Goal: Transaction & Acquisition: Subscribe to service/newsletter

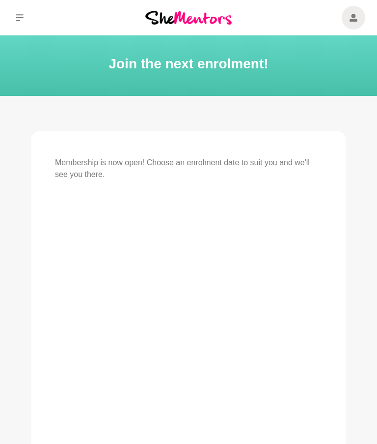
click at [20, 21] on icon at bounding box center [20, 18] width 8 height 8
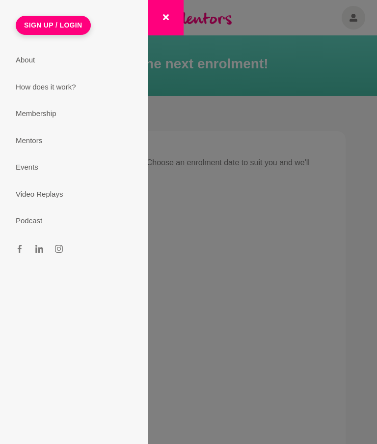
click at [45, 86] on link "How does it work?" at bounding box center [74, 87] width 141 height 27
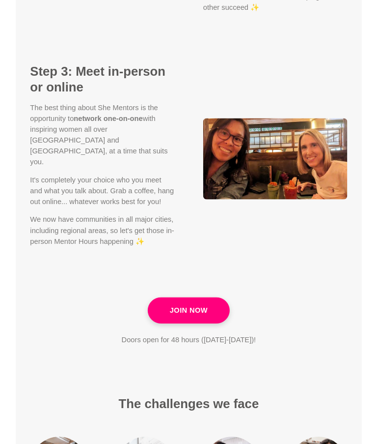
scroll to position [1278, 0]
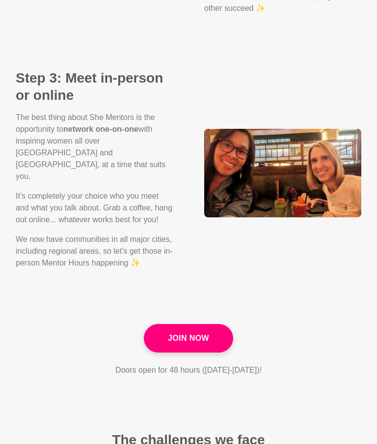
click at [225, 324] on link "Join Now" at bounding box center [188, 338] width 89 height 29
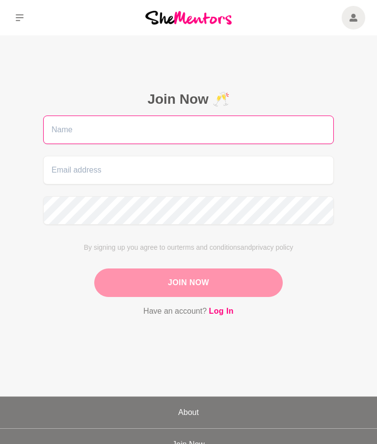
click at [87, 131] on input "text" at bounding box center [188, 129] width 291 height 29
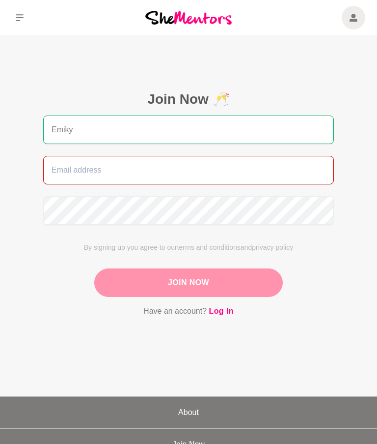
click at [201, 163] on input "email" at bounding box center [188, 170] width 291 height 29
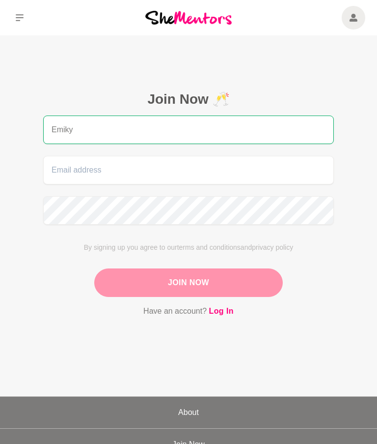
click at [203, 124] on input "Emiky" at bounding box center [188, 129] width 291 height 29
type input "E"
type input "[PERSON_NAME]"
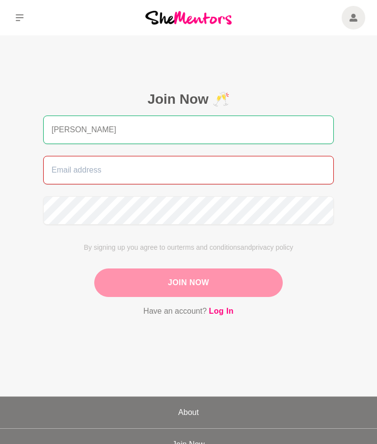
click at [184, 171] on input "email" at bounding box center [188, 170] width 291 height 29
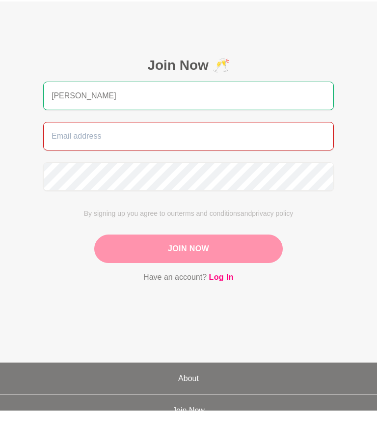
type input "e"
type input "[EMAIL_ADDRESS][DOMAIN_NAME]"
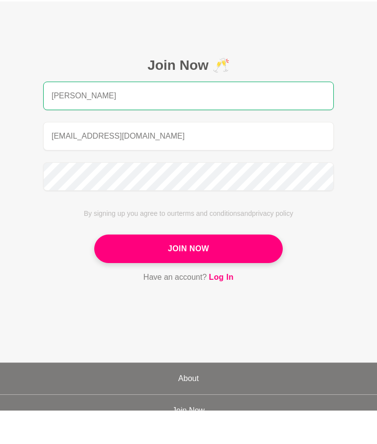
click at [222, 268] on button "Join Now" at bounding box center [188, 282] width 189 height 29
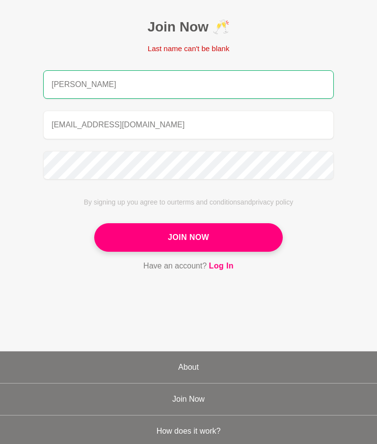
scroll to position [71, 0]
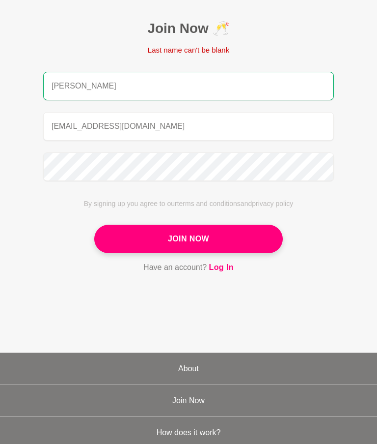
click at [230, 87] on input "[PERSON_NAME]" at bounding box center [188, 86] width 291 height 29
type input "[PERSON_NAME]"
click at [229, 238] on button "Join Now" at bounding box center [188, 239] width 189 height 29
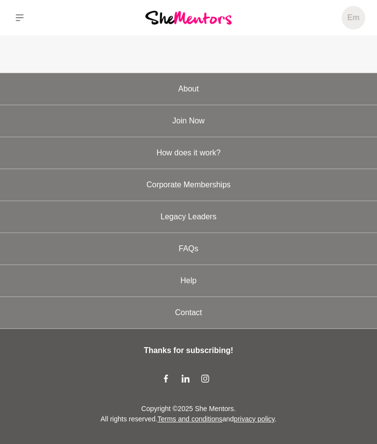
scroll to position [0, 0]
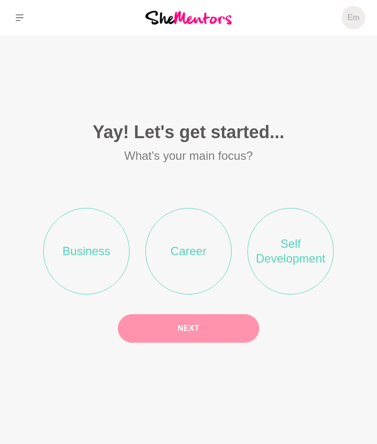
click at [295, 246] on li "Self Development" at bounding box center [291, 251] width 86 height 86
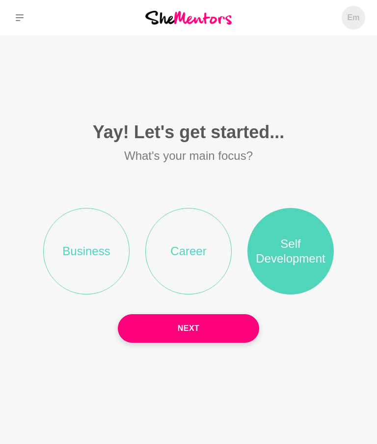
click at [193, 254] on li "Career" at bounding box center [188, 251] width 86 height 86
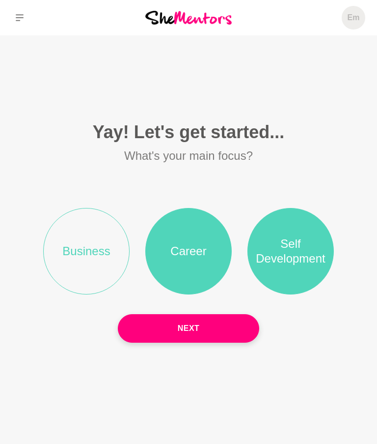
click at [201, 248] on li "Career" at bounding box center [188, 251] width 86 height 86
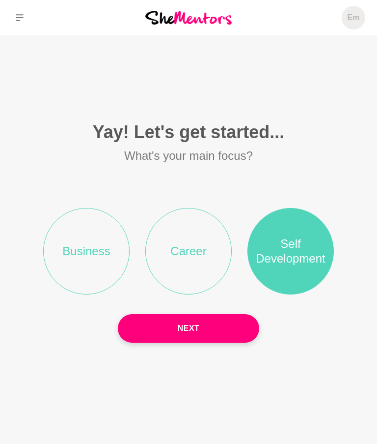
click at [202, 320] on button "Next" at bounding box center [189, 328] width 142 height 29
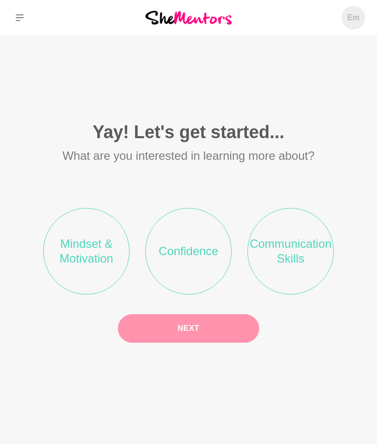
click at [87, 239] on li "Mindset & Motivation" at bounding box center [86, 251] width 86 height 86
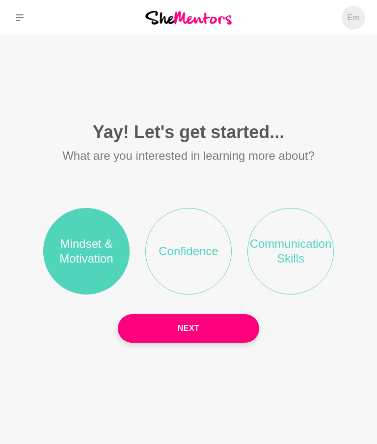
click at [205, 245] on li "Confidence" at bounding box center [188, 251] width 86 height 86
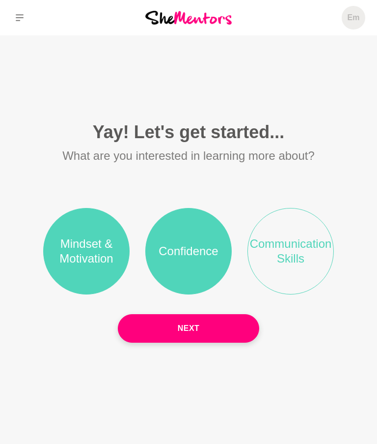
click at [224, 324] on button "Next" at bounding box center [189, 328] width 142 height 29
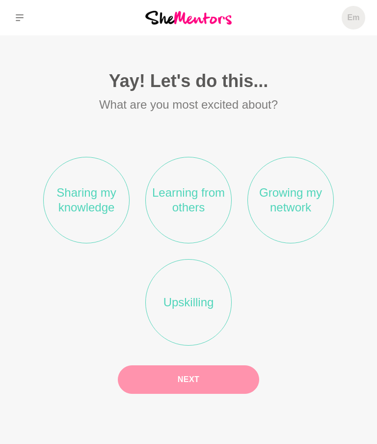
click at [200, 196] on li "Learning from others" at bounding box center [188, 200] width 86 height 86
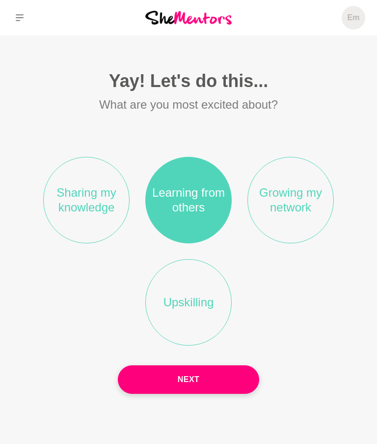
click at [304, 210] on li "Growing my network" at bounding box center [291, 200] width 86 height 86
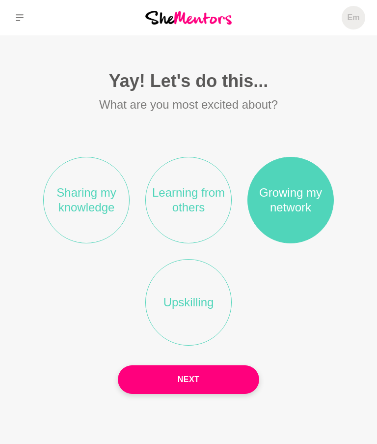
click at [202, 196] on li "Learning from others" at bounding box center [188, 200] width 86 height 86
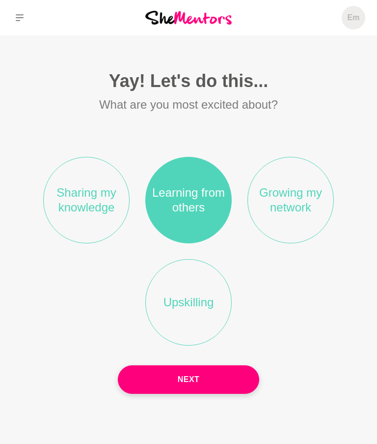
click at [214, 376] on button "Next" at bounding box center [189, 379] width 142 height 29
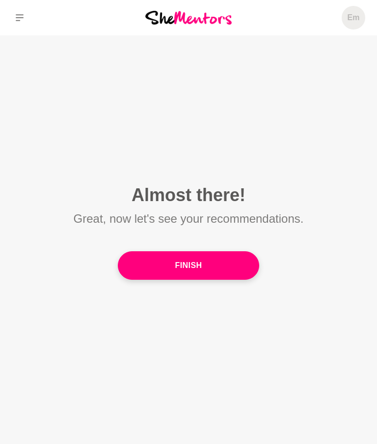
click at [216, 263] on button "Finish" at bounding box center [189, 265] width 142 height 29
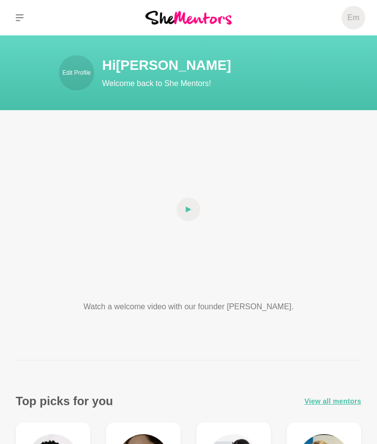
click at [79, 71] on p "Edit Profile" at bounding box center [76, 72] width 29 height 9
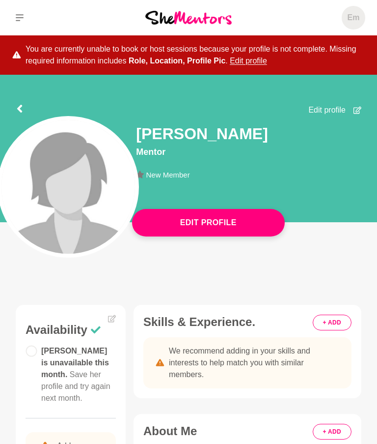
click at [248, 222] on button "Edit Profile" at bounding box center [208, 223] width 153 height 28
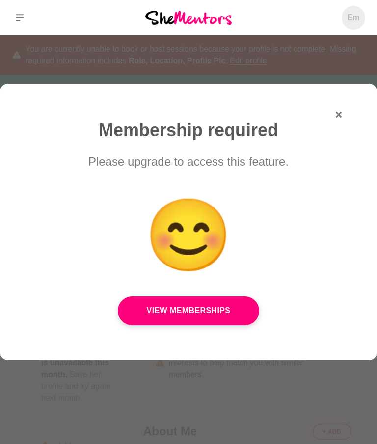
click at [339, 106] on div "Membership required Please upgrade to access this feature. 😊 View Memberships" at bounding box center [188, 222] width 377 height 277
click at [337, 110] on button "button" at bounding box center [339, 115] width 6 height 12
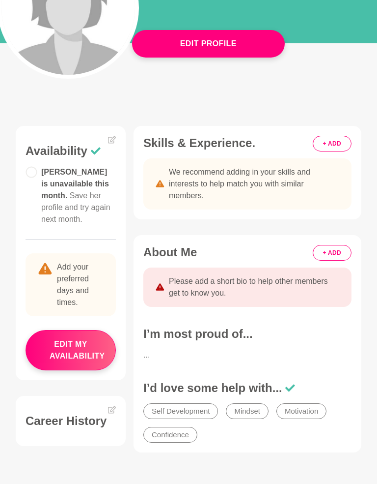
scroll to position [234, 0]
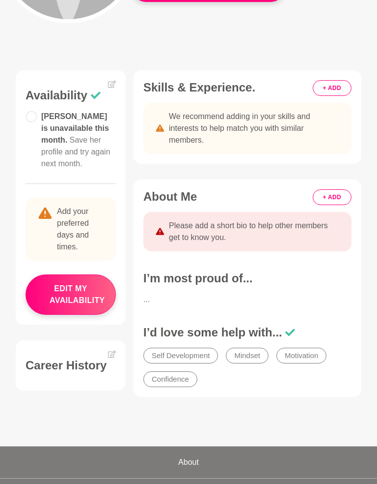
click at [26, 109] on div "Availability [PERSON_NAME] is unavailable this month. Save her profile and try …" at bounding box center [71, 201] width 90 height 227
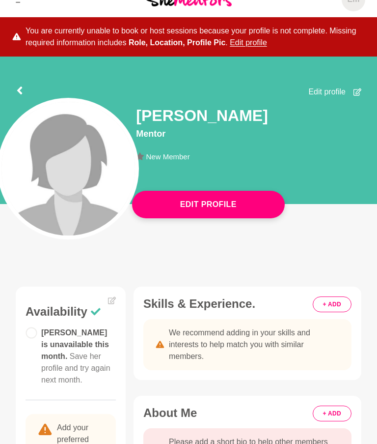
scroll to position [0, 0]
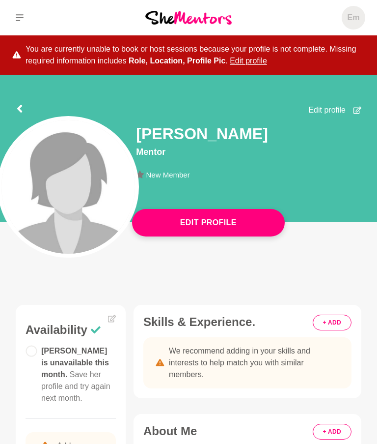
click at [22, 99] on div at bounding box center [20, 107] width 8 height 18
click at [17, 10] on button at bounding box center [19, 17] width 39 height 35
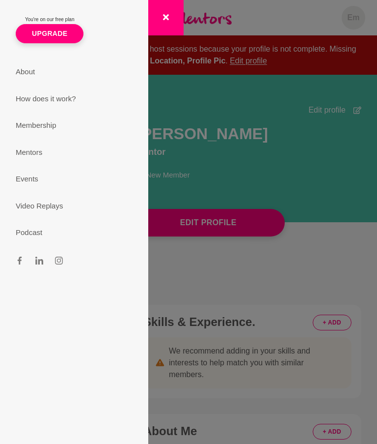
click at [309, 237] on section "You're on our free plan Upgrade About How does it work? Membership Mentors Even…" at bounding box center [188, 222] width 377 height 444
click at [164, 21] on button "button" at bounding box center [165, 17] width 35 height 35
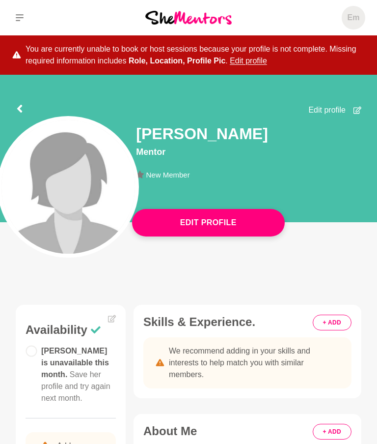
click at [23, 105] on icon at bounding box center [20, 109] width 8 height 8
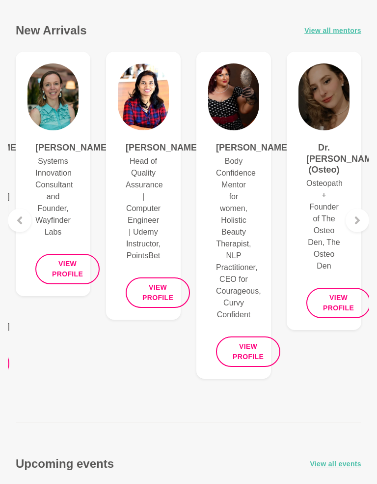
scroll to position [770, 0]
click at [361, 213] on div at bounding box center [358, 220] width 24 height 24
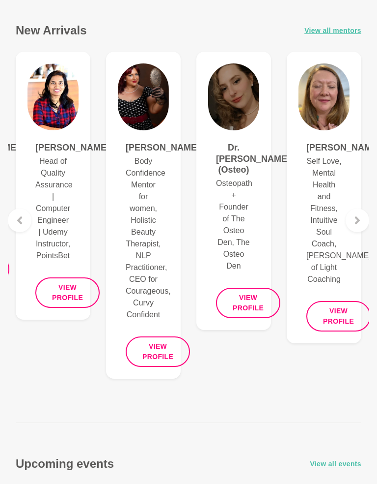
click at [364, 213] on div at bounding box center [358, 220] width 24 height 24
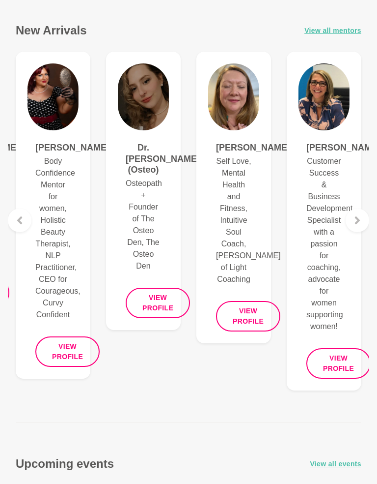
click at [365, 214] on div at bounding box center [358, 220] width 24 height 24
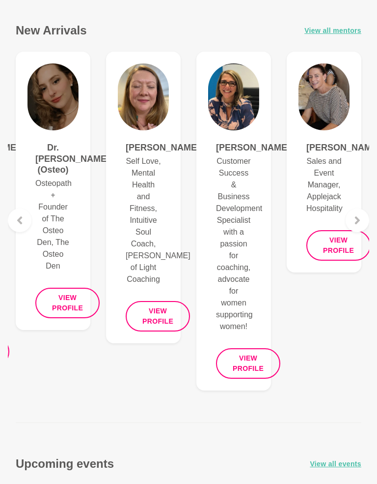
click at [360, 216] on icon at bounding box center [358, 220] width 8 height 8
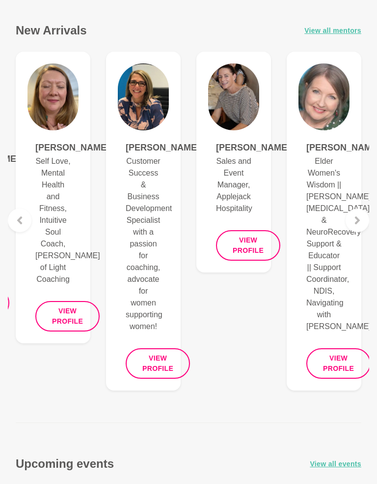
click at [362, 215] on div at bounding box center [358, 220] width 24 height 24
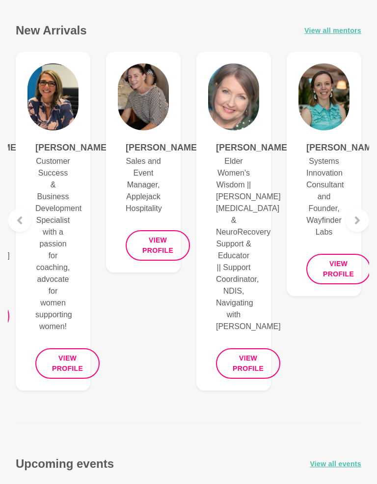
click at [364, 216] on div at bounding box center [358, 220] width 24 height 24
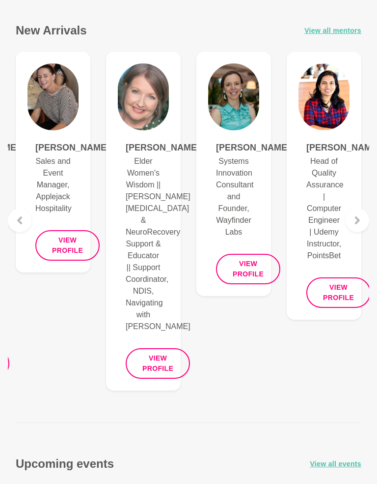
click at [362, 216] on div at bounding box center [358, 220] width 24 height 24
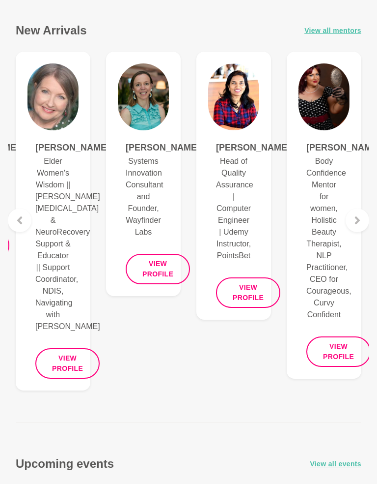
click at [361, 216] on icon at bounding box center [358, 220] width 8 height 8
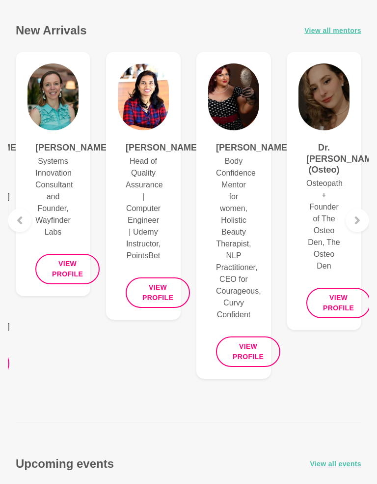
click at [363, 214] on div at bounding box center [358, 220] width 24 height 24
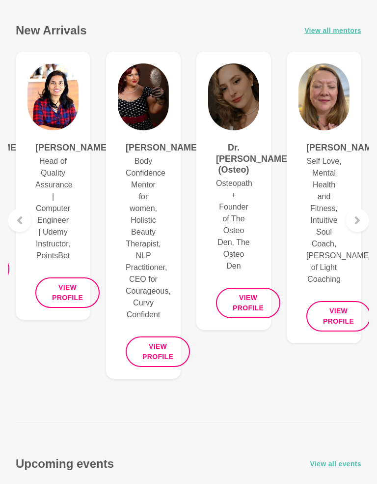
click at [362, 214] on div at bounding box center [358, 220] width 24 height 24
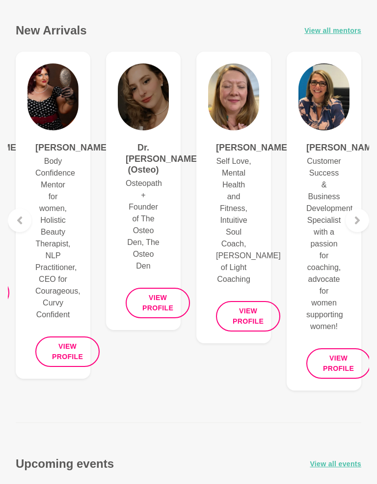
click at [365, 213] on div at bounding box center [358, 220] width 24 height 24
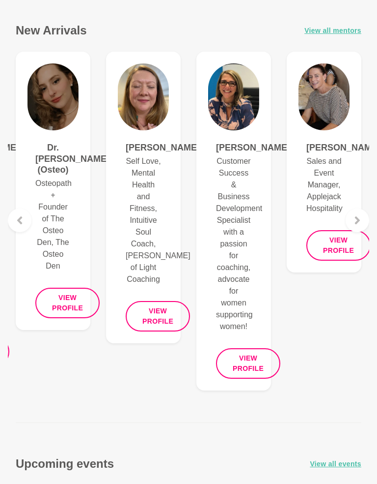
click at [362, 214] on div at bounding box center [358, 220] width 24 height 24
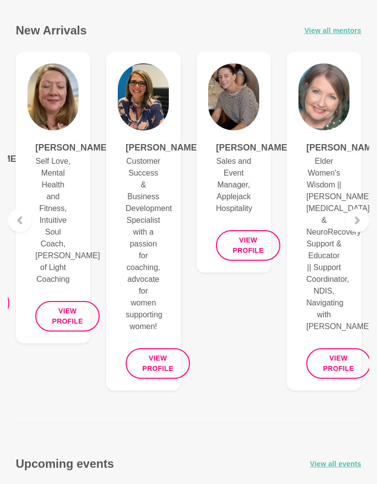
click at [363, 213] on div at bounding box center [358, 220] width 24 height 24
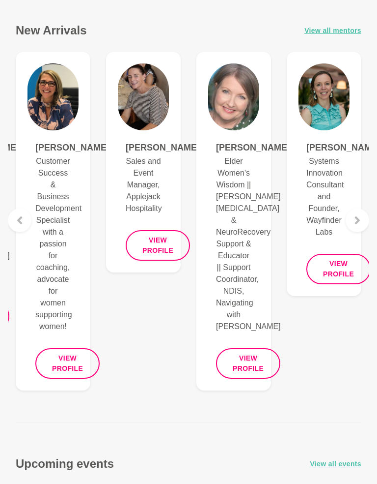
click at [362, 214] on div at bounding box center [358, 220] width 24 height 24
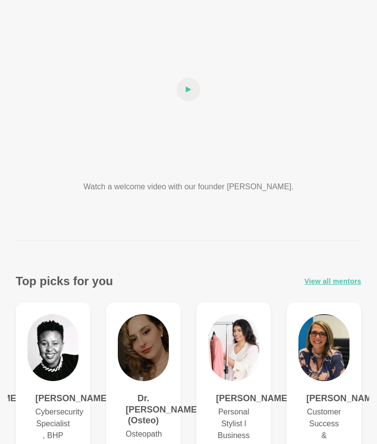
scroll to position [0, 0]
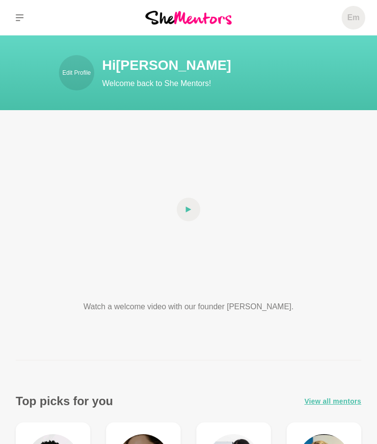
click at [76, 68] on link "Edit Profile" at bounding box center [76, 72] width 35 height 35
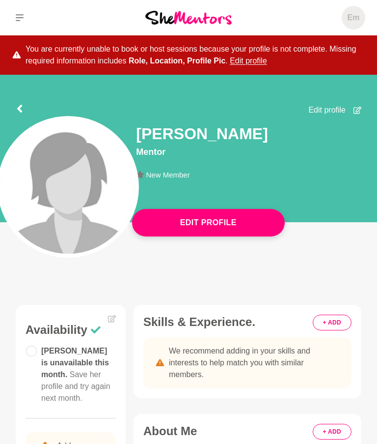
click at [264, 215] on button "Edit Profile" at bounding box center [208, 223] width 153 height 28
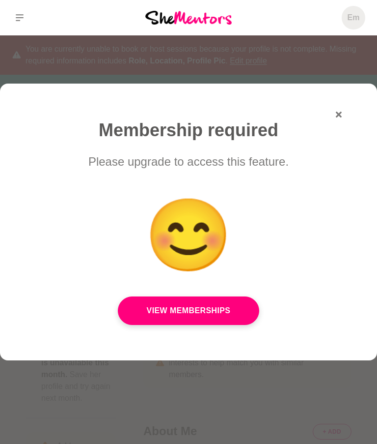
click at [213, 304] on link "View Memberships" at bounding box center [189, 310] width 142 height 29
